Goal: Navigation & Orientation: Find specific page/section

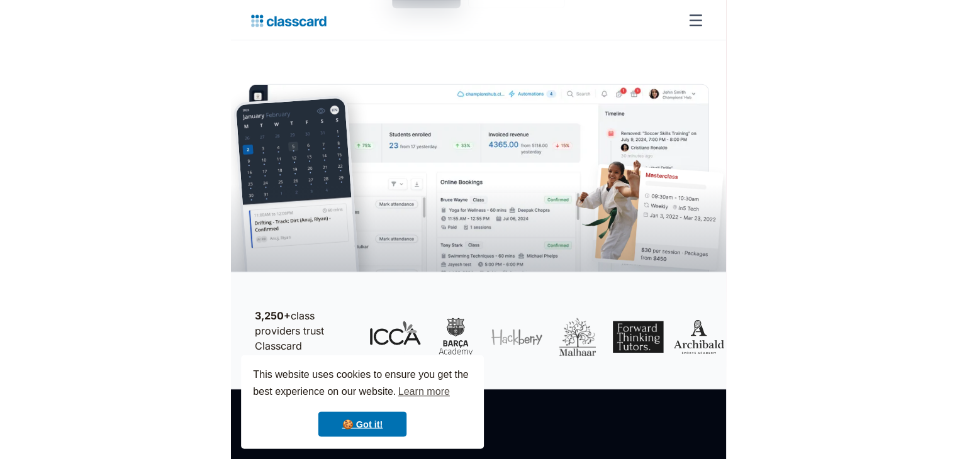
scroll to position [252, 0]
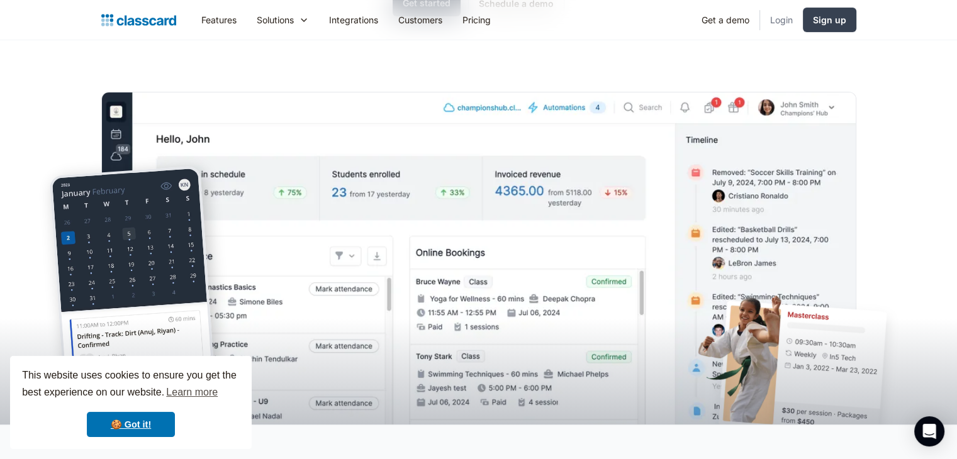
click at [492, 18] on link "Login" at bounding box center [781, 20] width 43 height 28
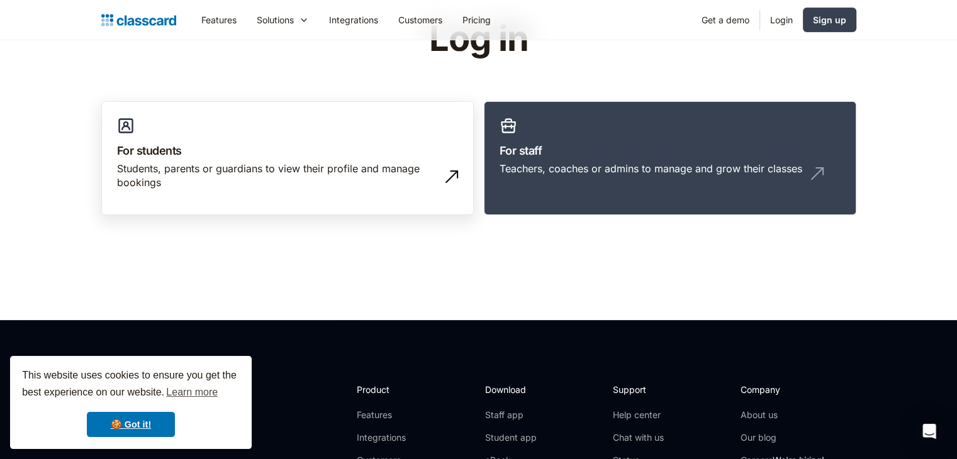
scroll to position [126, 0]
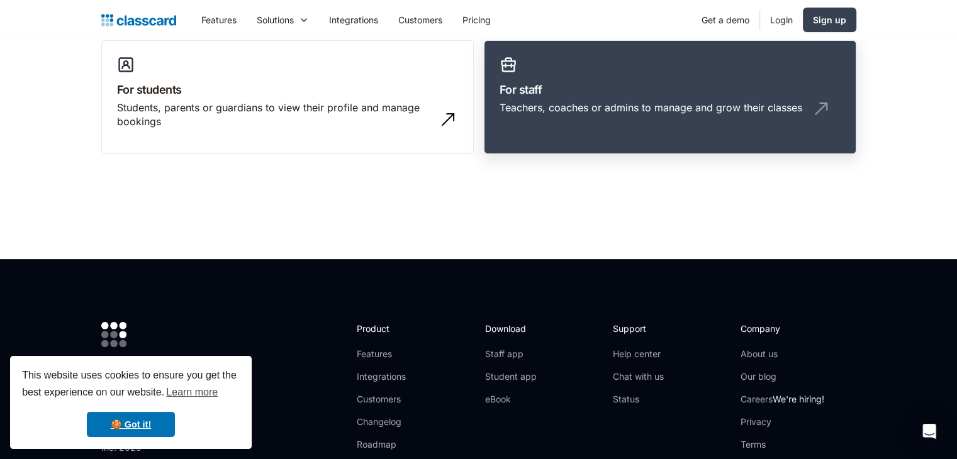
click at [639, 96] on h3 "For staff" at bounding box center [670, 89] width 341 height 17
